Goal: Information Seeking & Learning: Learn about a topic

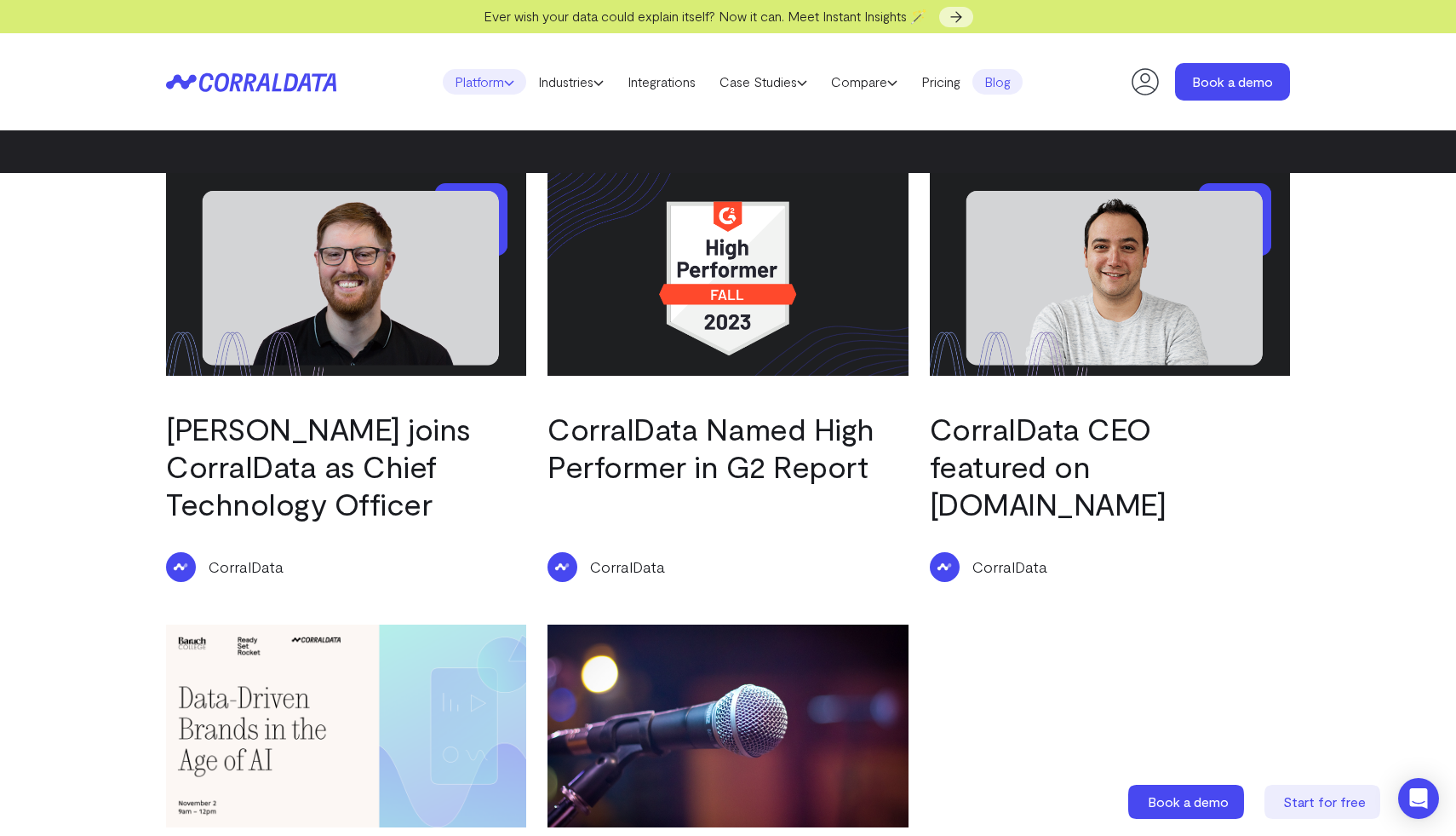
click at [490, 85] on link "Platform" at bounding box center [485, 82] width 83 height 26
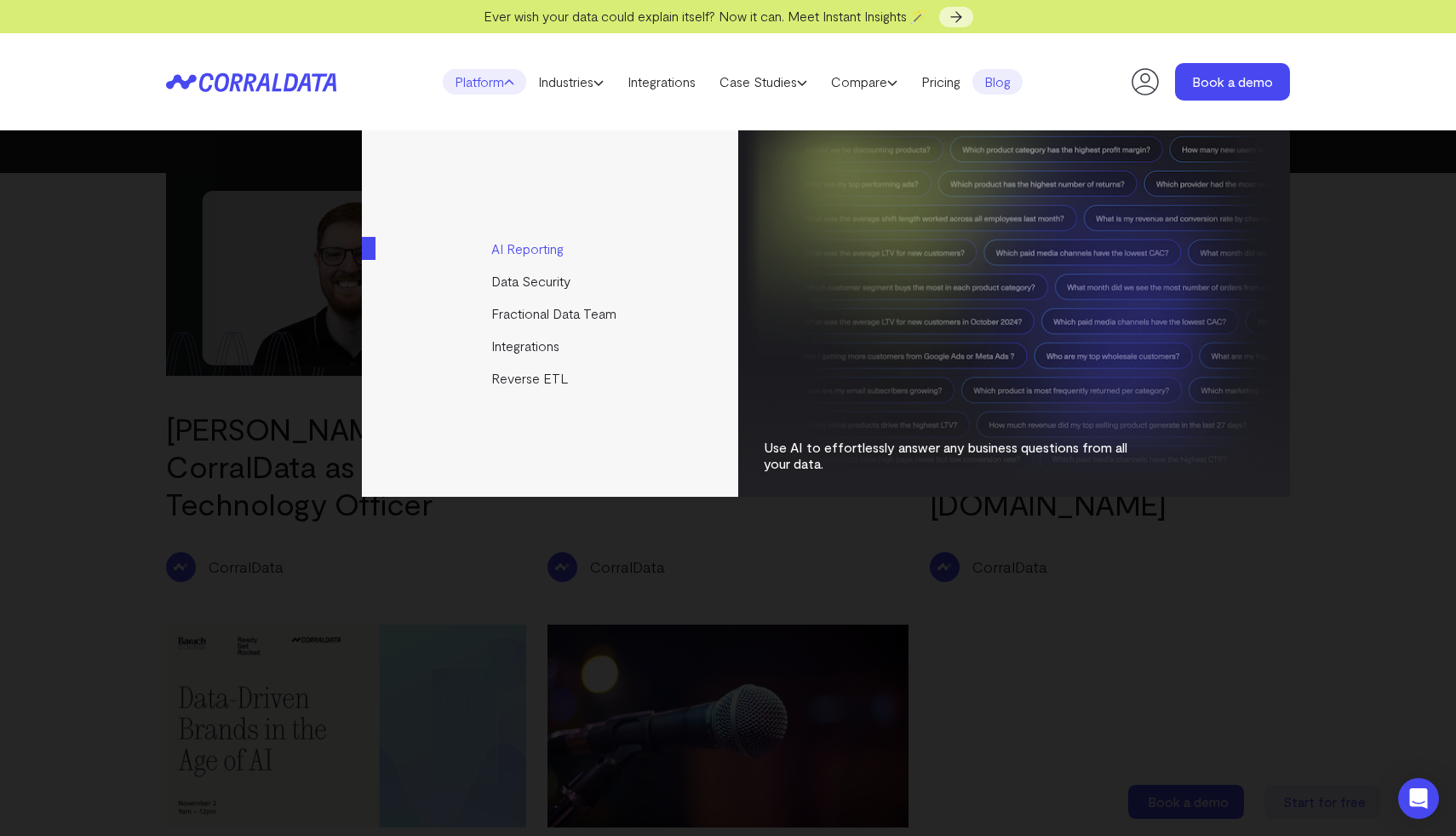
click at [548, 246] on link "AI Reporting" at bounding box center [551, 248] width 379 height 33
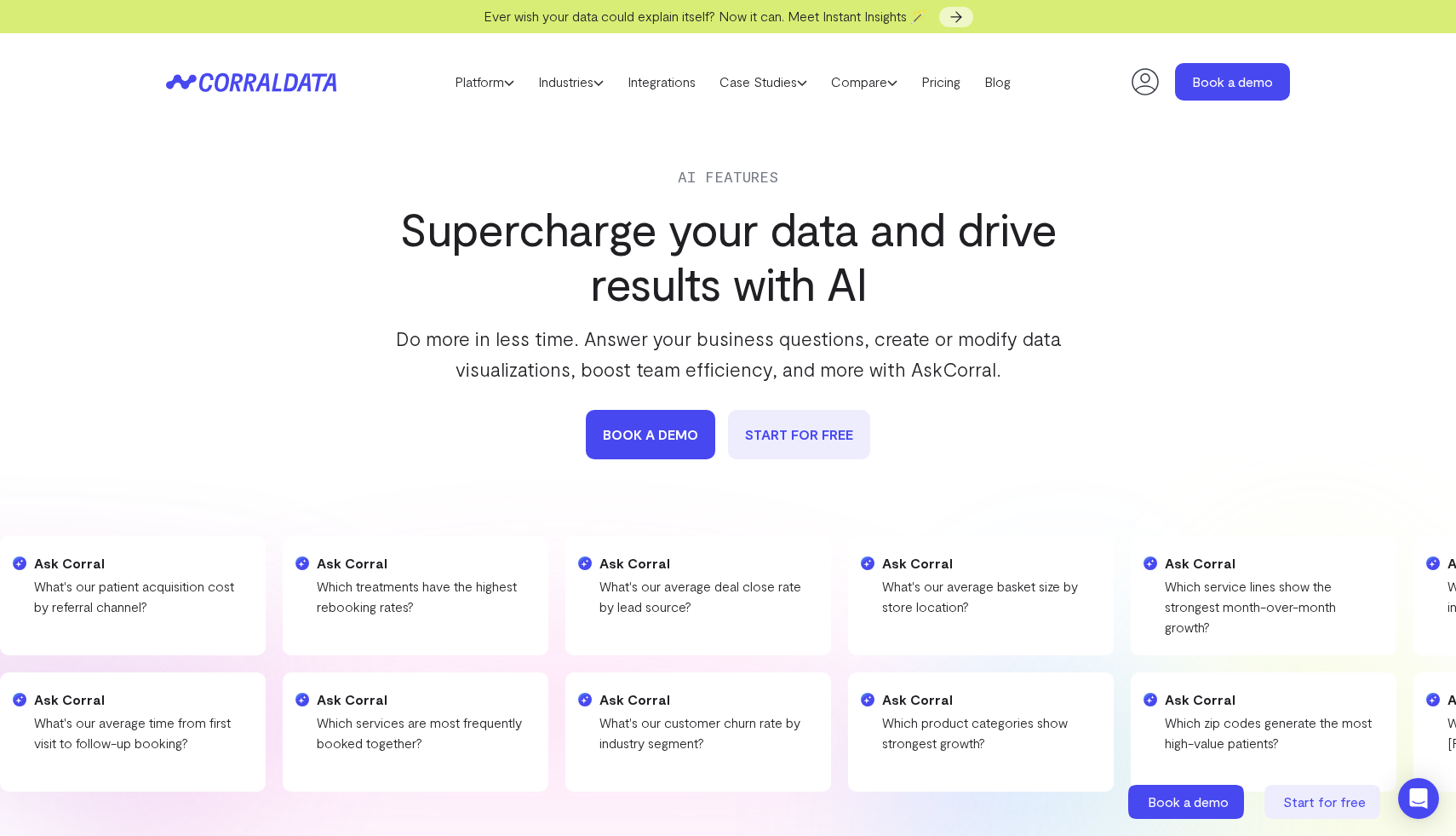
click at [1190, 255] on div "AI Features Supercharge your data and drive results with AI Do more in less tim…" at bounding box center [728, 311] width 1124 height 294
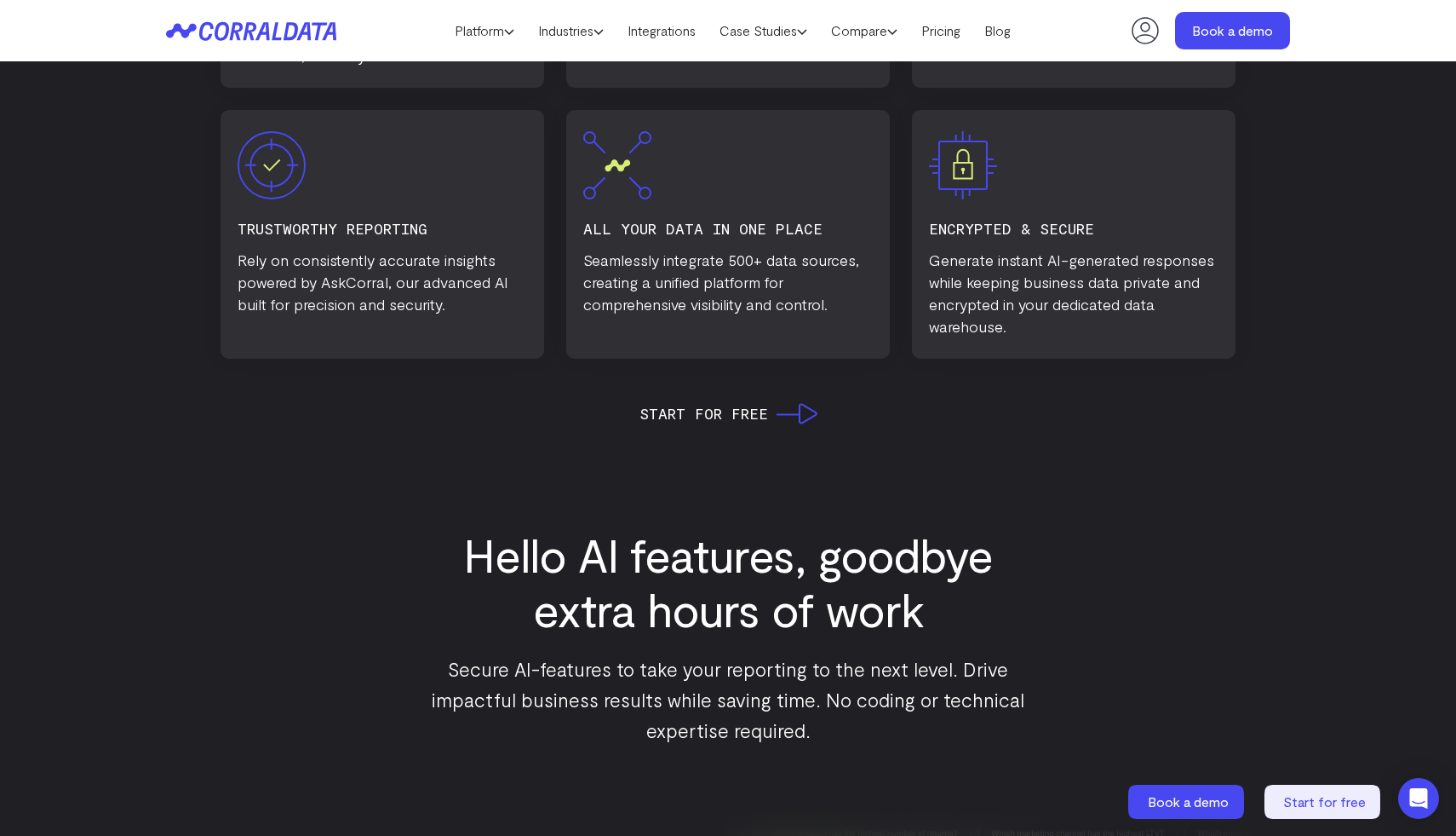
scroll to position [1259, 0]
